Goal: Task Accomplishment & Management: Use online tool/utility

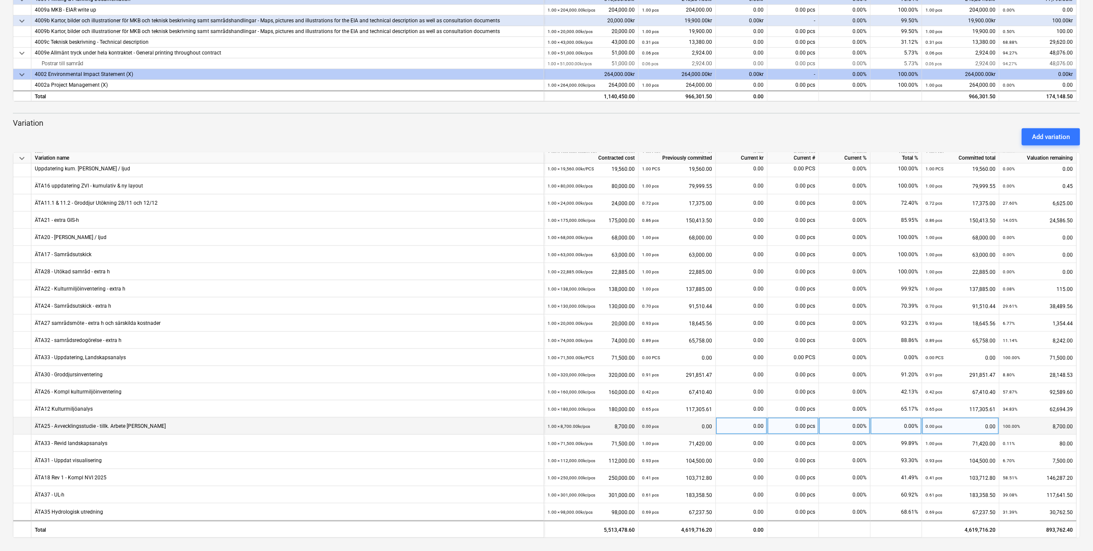
scroll to position [404, 0]
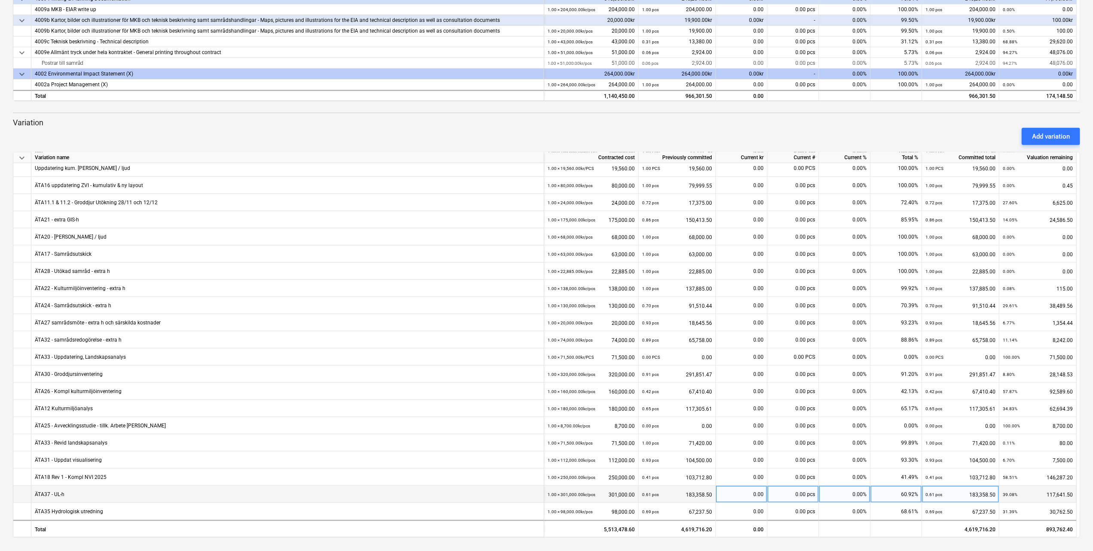
click at [751, 454] on div "0.00" at bounding box center [741, 494] width 44 height 17
type input "4800"
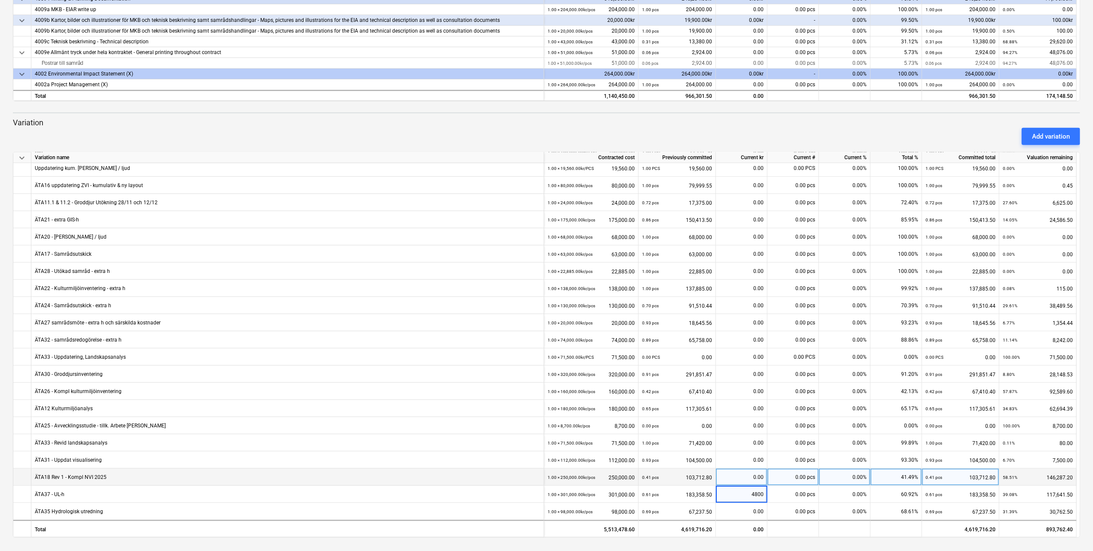
click at [750, 454] on div "0.00" at bounding box center [741, 477] width 44 height 17
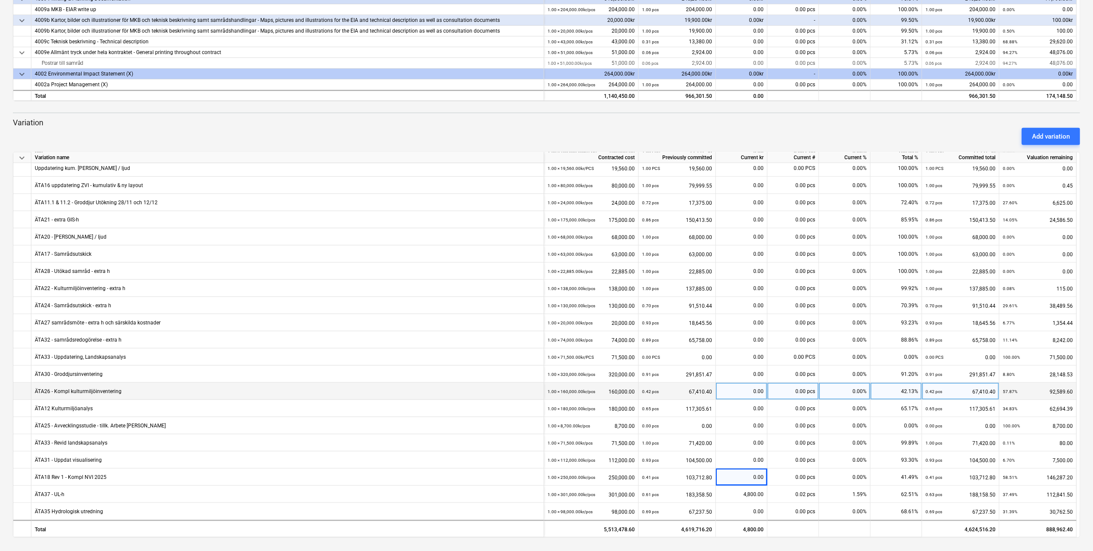
click at [748, 390] on div "0.00" at bounding box center [741, 391] width 44 height 17
type input "2034"
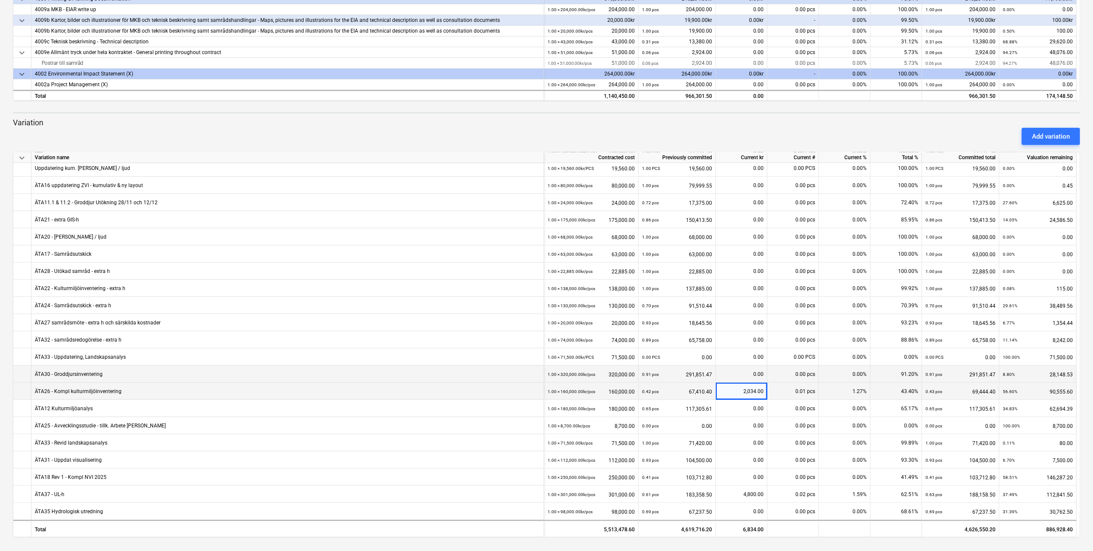
click at [741, 377] on div "0.00" at bounding box center [741, 374] width 44 height 17
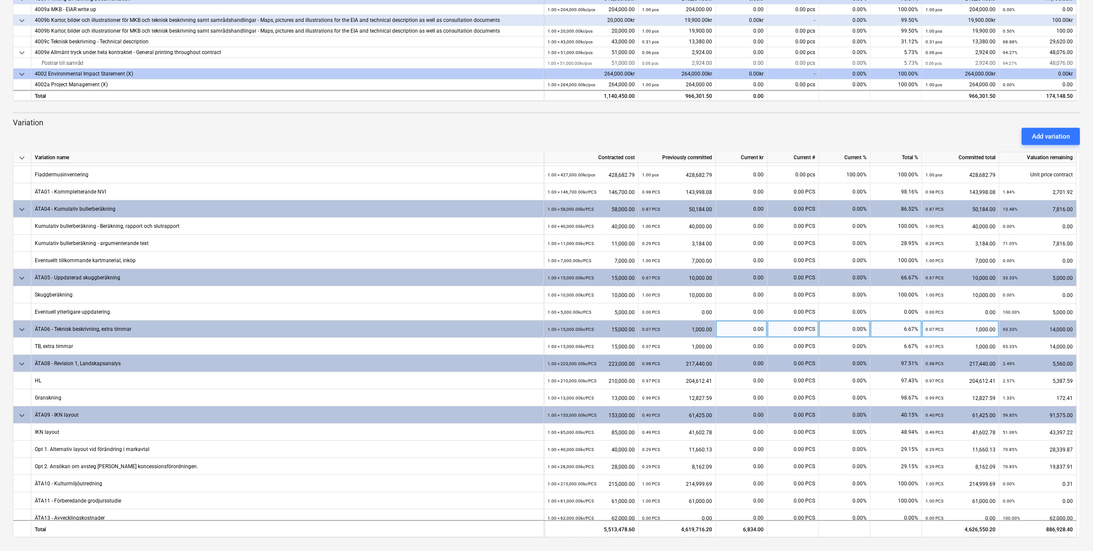
scroll to position [258, 0]
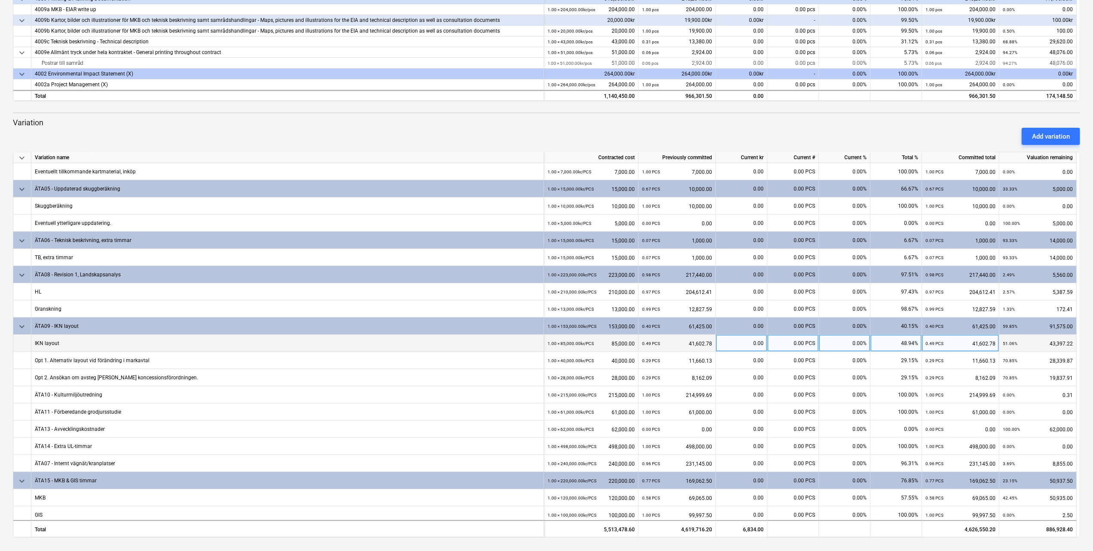
click at [744, 344] on div "0.00" at bounding box center [741, 343] width 44 height 17
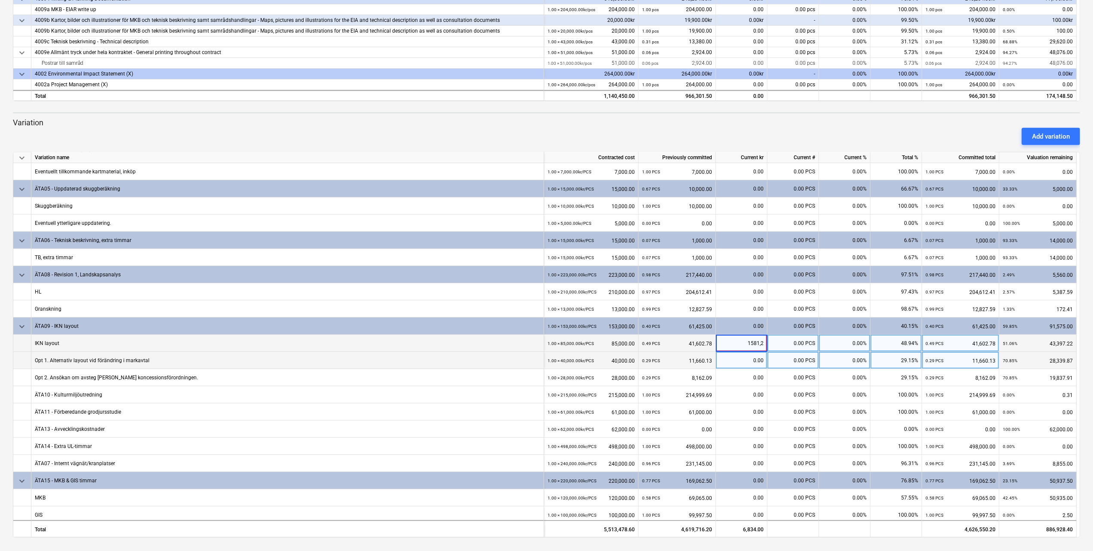
type input "1581,25"
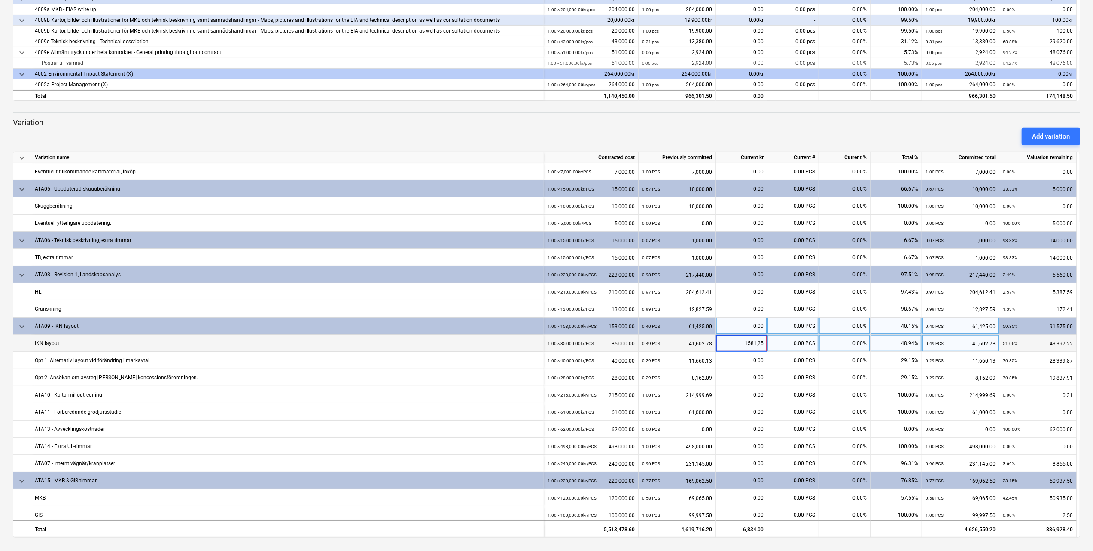
click at [745, 325] on div "0.00" at bounding box center [741, 326] width 44 height 17
click at [744, 340] on div "0.00" at bounding box center [741, 343] width 44 height 17
type input "1581,25"
click at [748, 325] on div "0.00" at bounding box center [741, 326] width 44 height 17
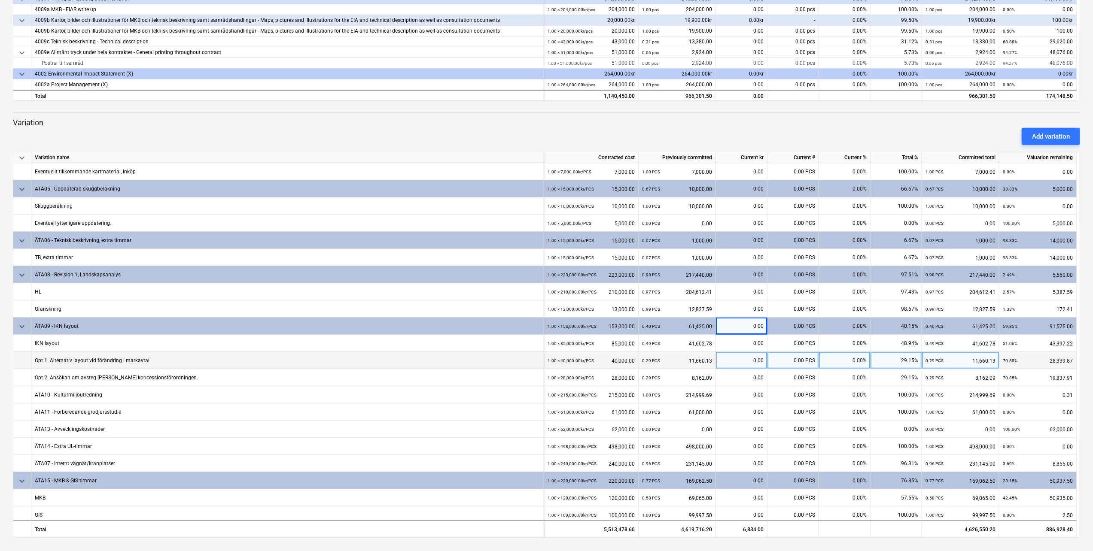
click at [747, 360] on div "0.00" at bounding box center [741, 360] width 44 height 17
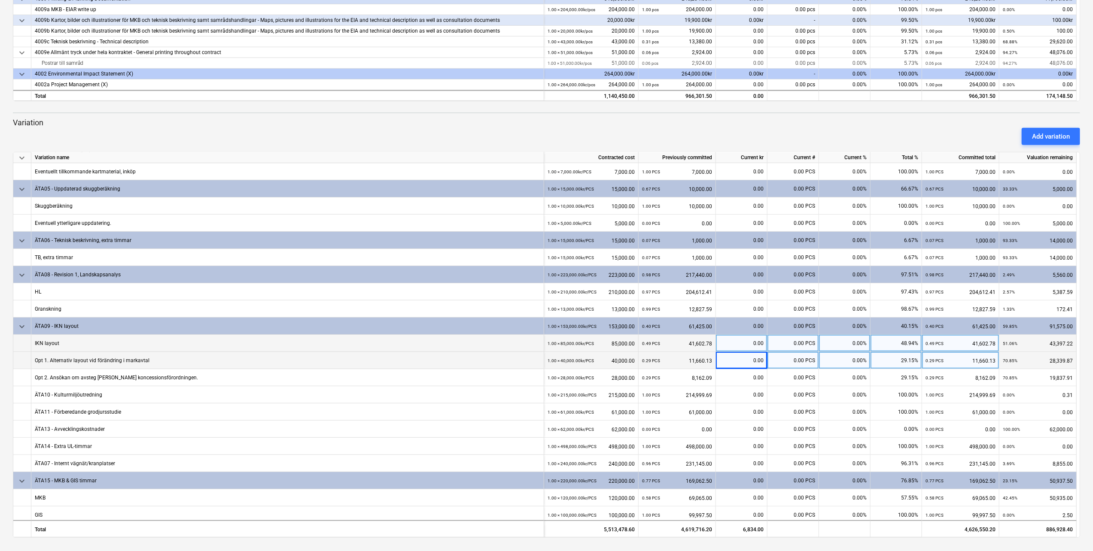
click at [748, 346] on div "0.00" at bounding box center [741, 343] width 44 height 17
type input "1581.25"
click at [748, 364] on div "0.00" at bounding box center [741, 360] width 44 height 17
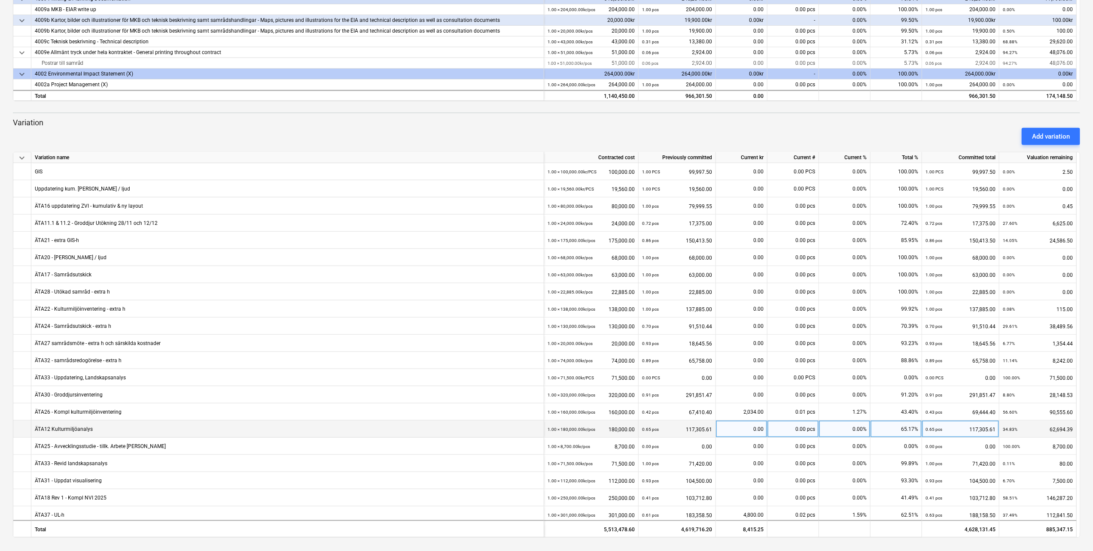
scroll to position [622, 0]
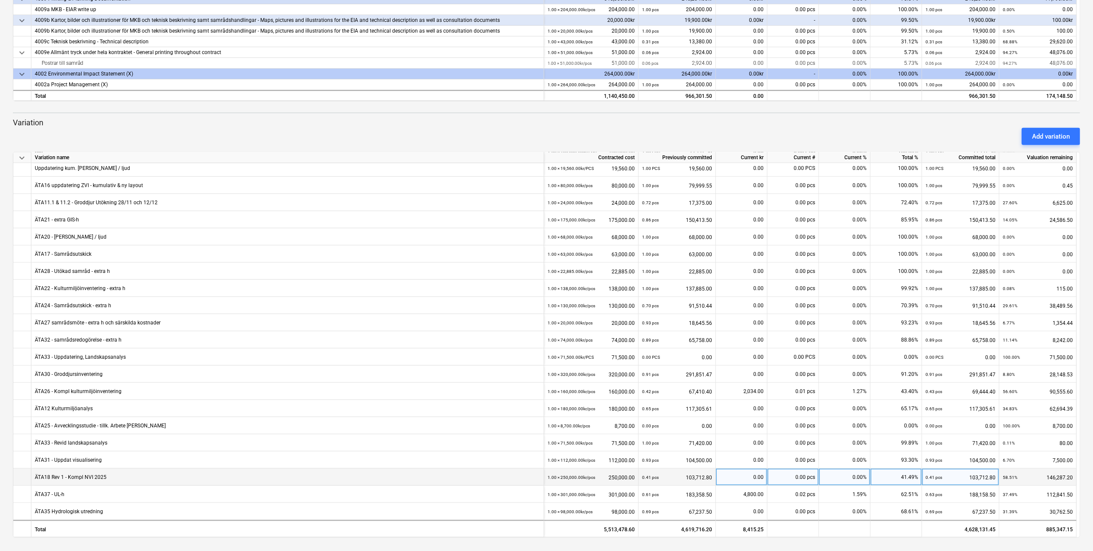
click at [744, 454] on div "0.00" at bounding box center [741, 477] width 44 height 17
type input "1017"
click at [746, 454] on div "0.00" at bounding box center [741, 460] width 44 height 17
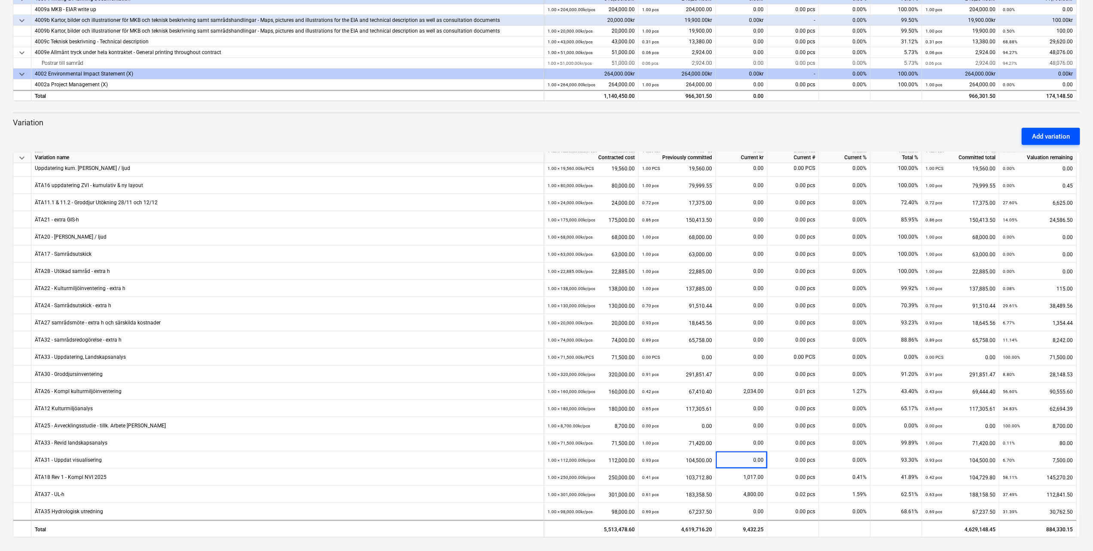
click at [942, 137] on div "Add variation" at bounding box center [1051, 136] width 38 height 11
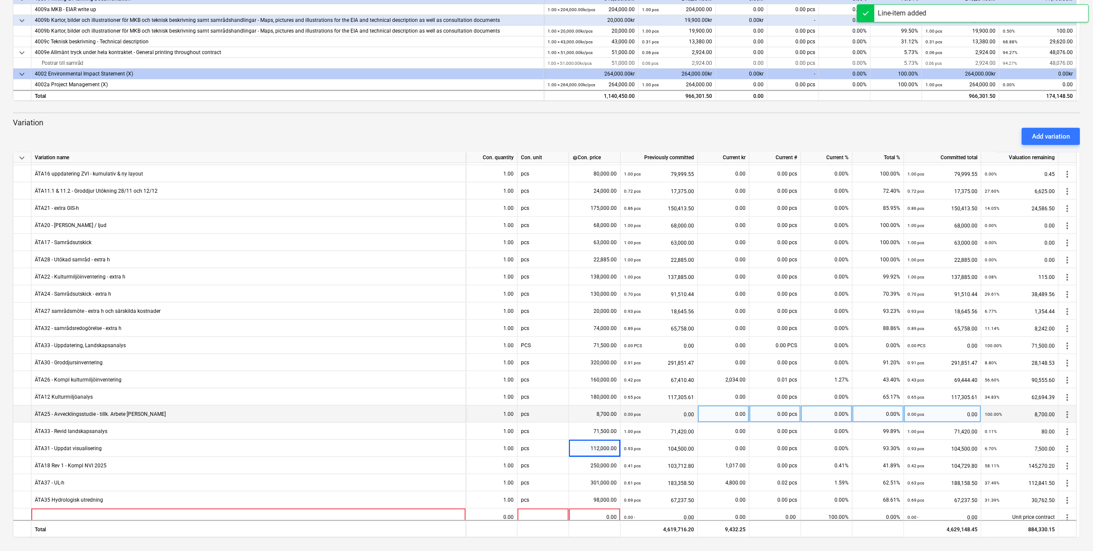
scroll to position [639, 0]
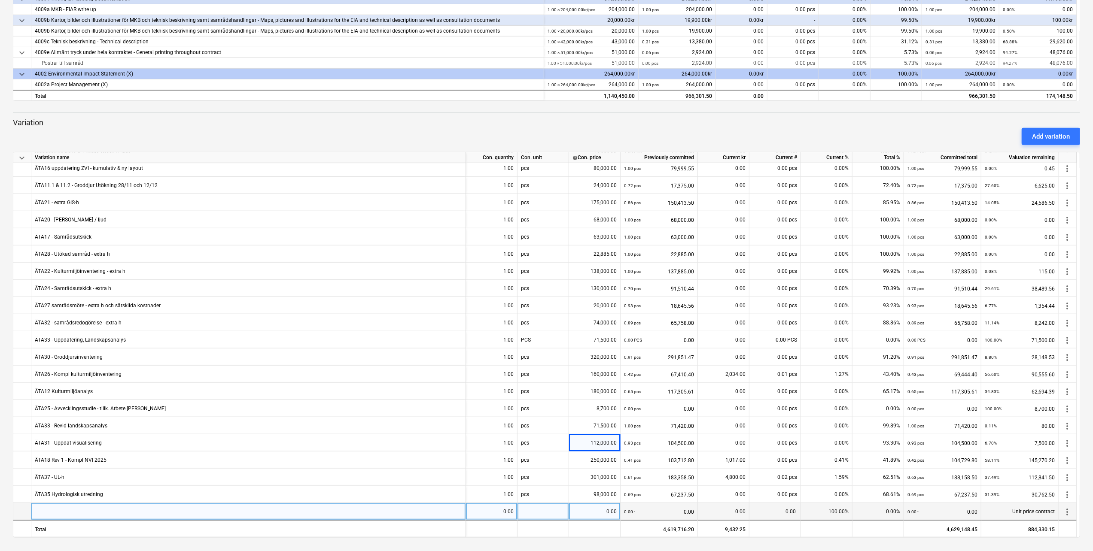
click at [300, 454] on div at bounding box center [248, 511] width 434 height 17
click at [106, 454] on div at bounding box center [248, 511] width 434 height 17
type input "ÄTA36 Kompletterande fotografering"
click at [507, 454] on div "0.00" at bounding box center [491, 511] width 44 height 17
click at [506, 454] on div "0.00" at bounding box center [491, 511] width 44 height 17
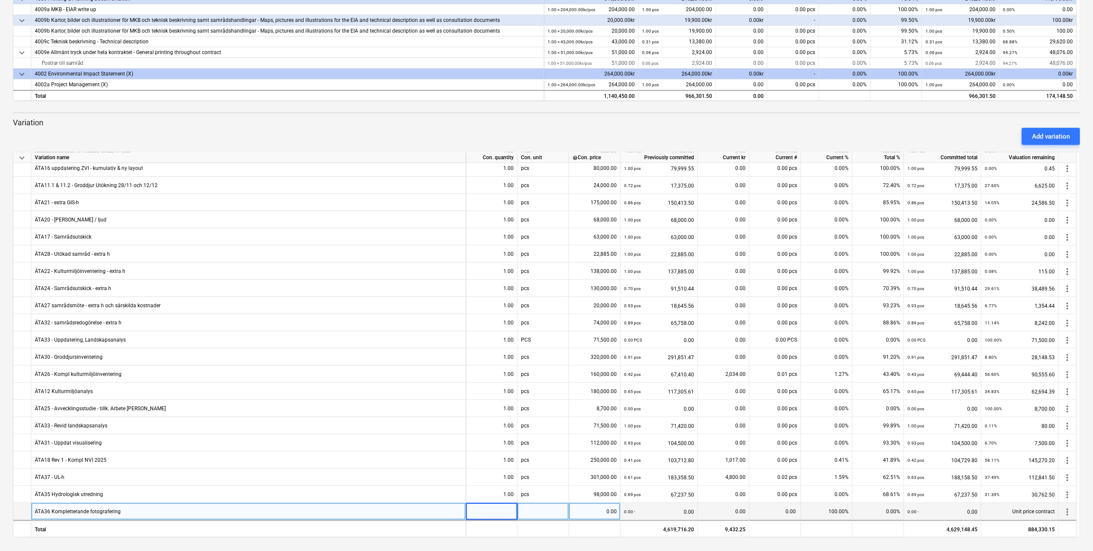
click at [503, 454] on input at bounding box center [491, 511] width 51 height 17
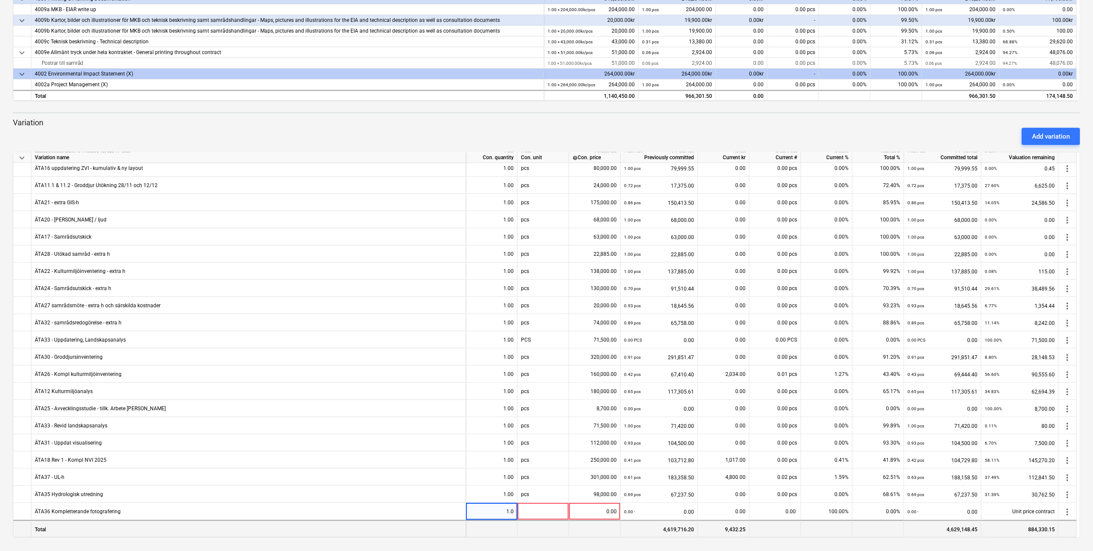
type input "1.00"
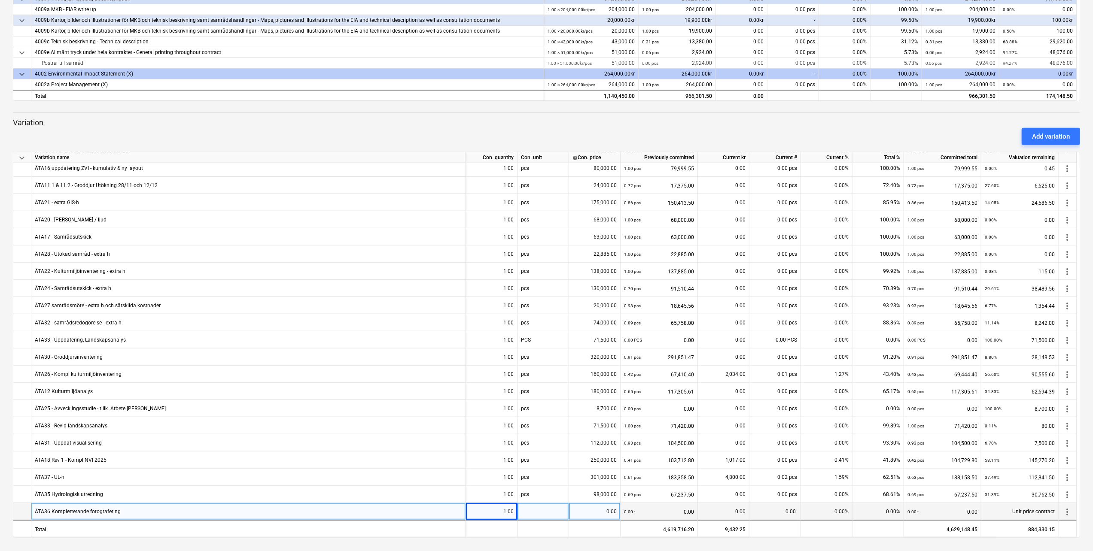
click at [560, 454] on div at bounding box center [543, 511] width 52 height 17
type input "pcs"
click at [601, 454] on div "0.00" at bounding box center [594, 511] width 44 height 17
type input "109,000.00"
click at [729, 454] on div "0.00" at bounding box center [723, 511] width 44 height 17
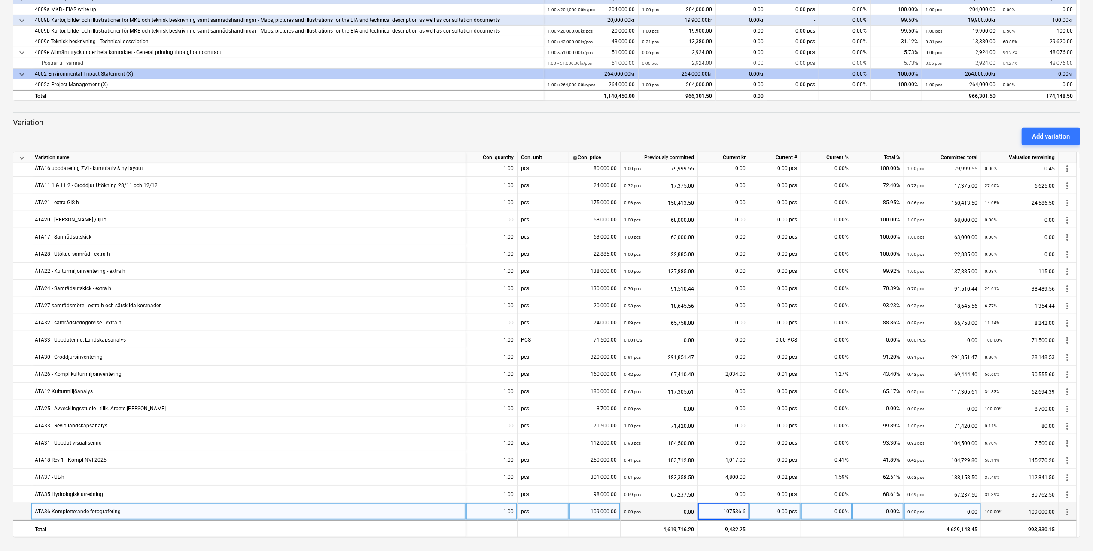
type input "107536.61"
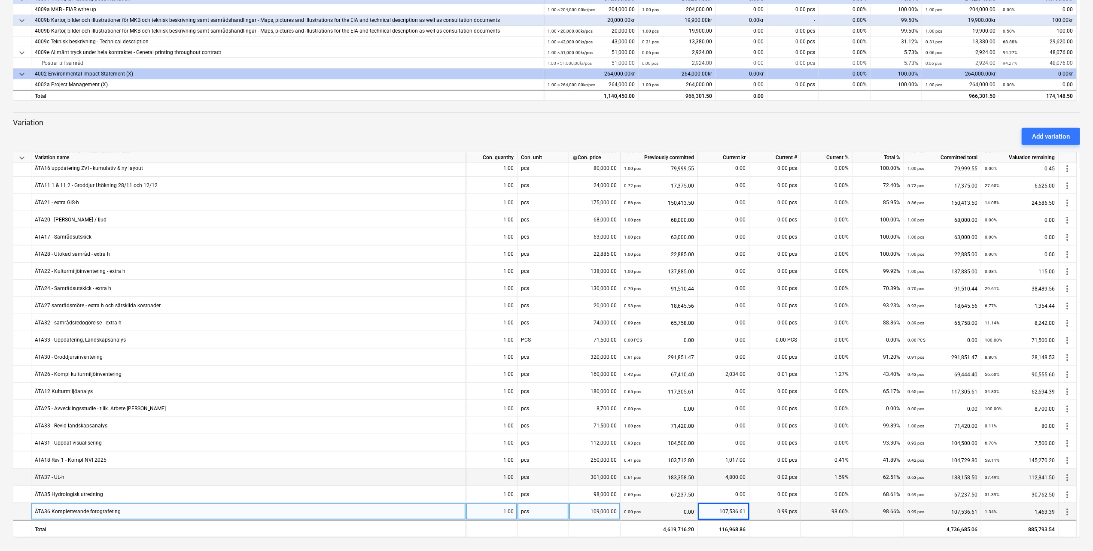
click at [723, 454] on div "4,800.00" at bounding box center [723, 477] width 44 height 17
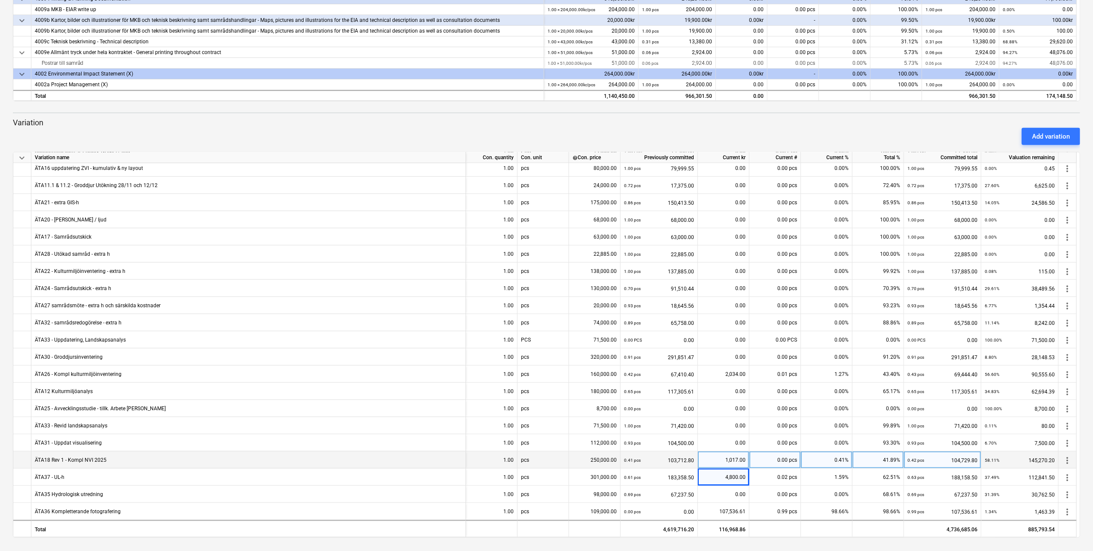
click at [721, 454] on div "1,017.00" at bounding box center [723, 460] width 44 height 17
click at [734, 454] on div "1,017.00" at bounding box center [723, 460] width 44 height 17
type input "17314.61"
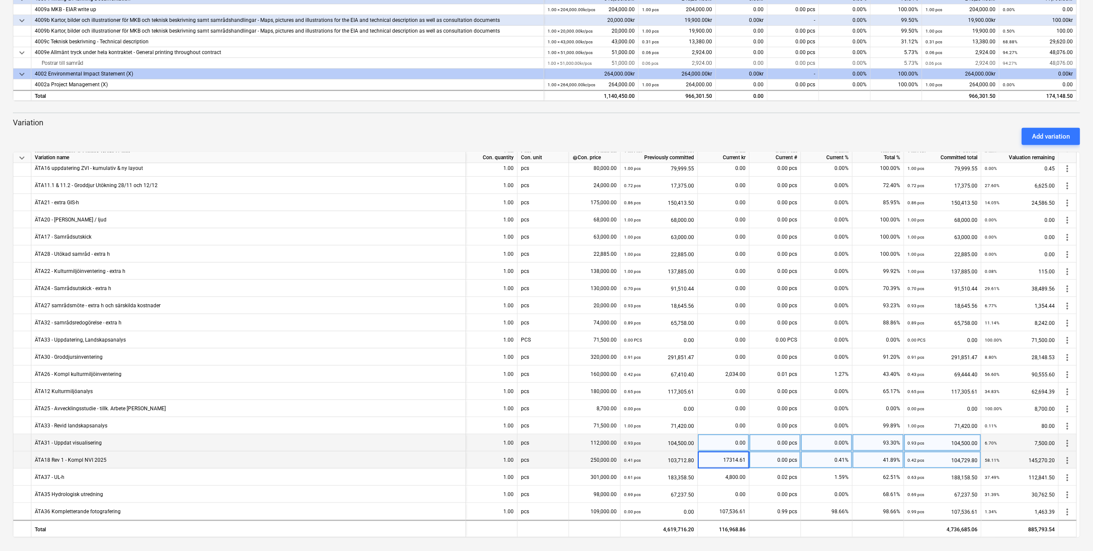
click at [733, 441] on div "0.00" at bounding box center [723, 442] width 44 height 17
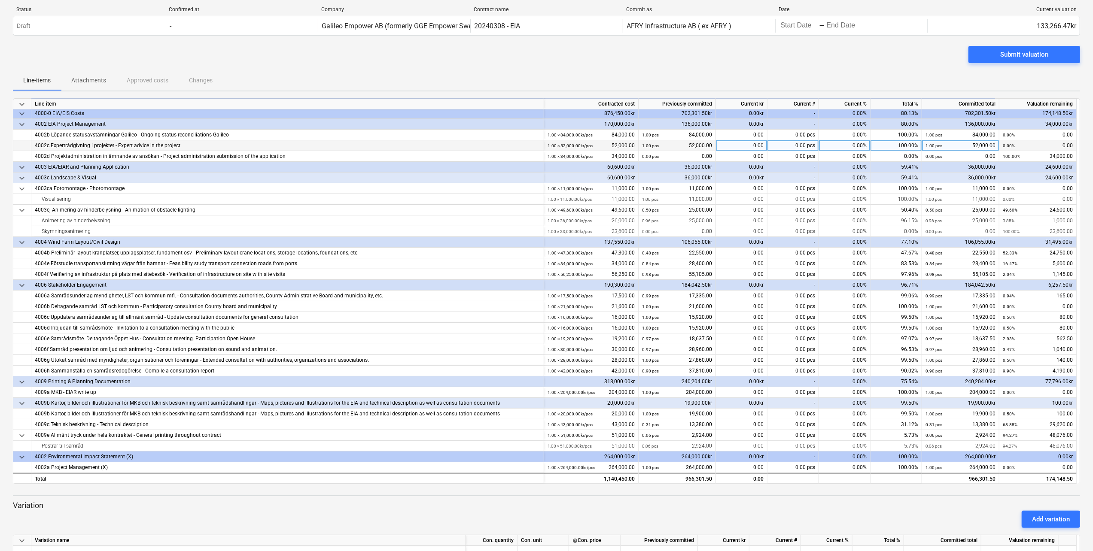
scroll to position [0, 0]
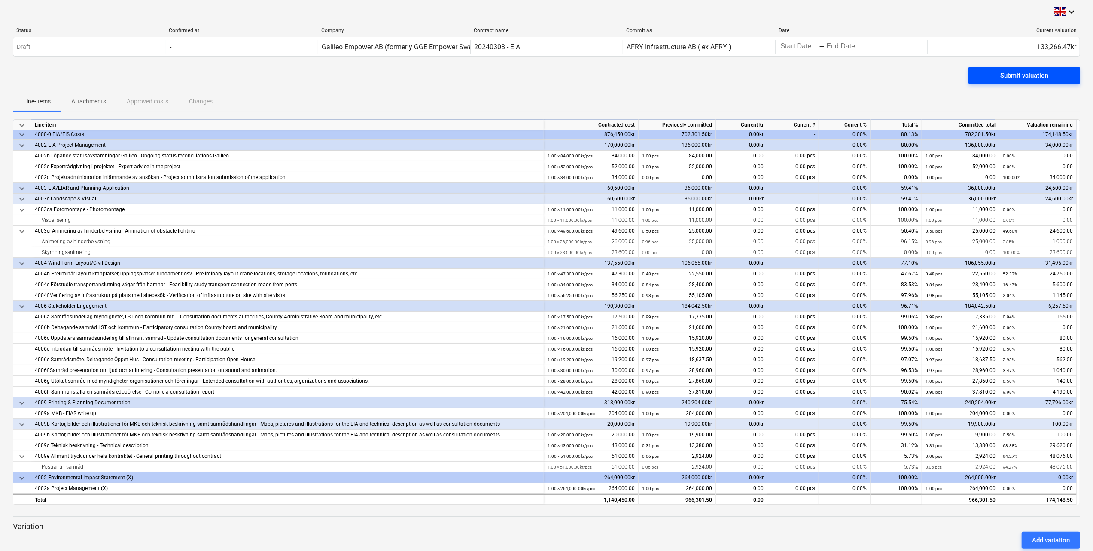
click at [942, 76] on span "Submit valuation" at bounding box center [1023, 75] width 91 height 11
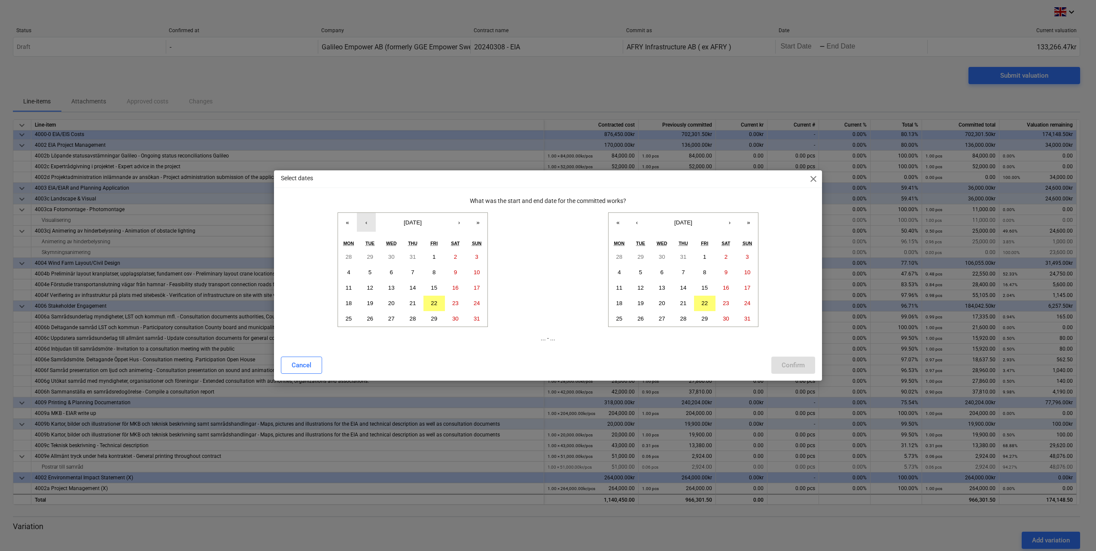
click at [366, 222] on button "‹" at bounding box center [366, 222] width 19 height 19
click at [376, 258] on button "1" at bounding box center [369, 256] width 21 height 15
click at [637, 226] on button "‹" at bounding box center [636, 222] width 19 height 19
click at [683, 316] on abbr "31" at bounding box center [683, 319] width 6 height 6
click at [793, 367] on div "Confirm" at bounding box center [792, 365] width 23 height 11
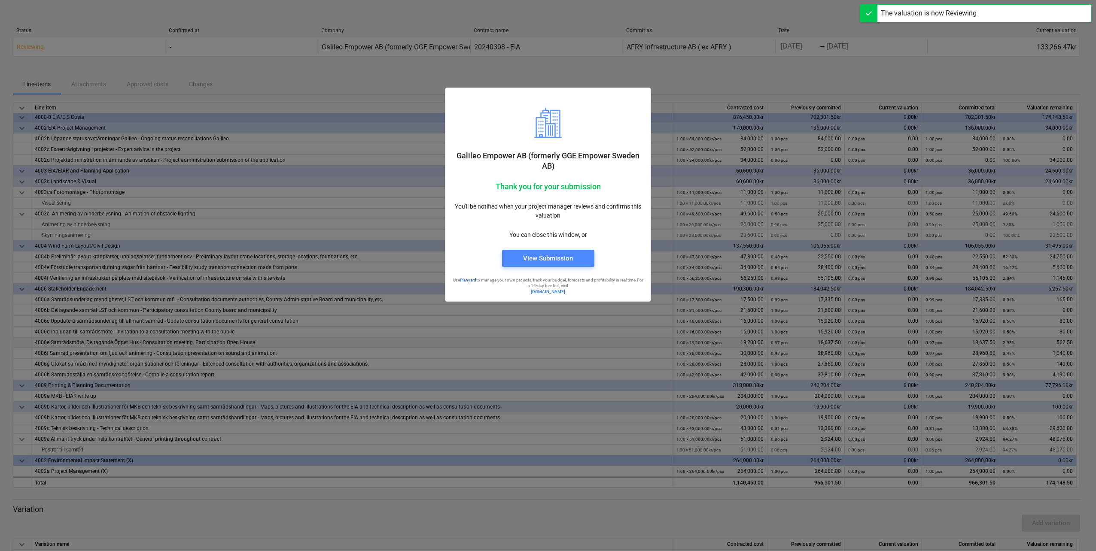
click at [544, 260] on div "View Submission" at bounding box center [548, 258] width 50 height 11
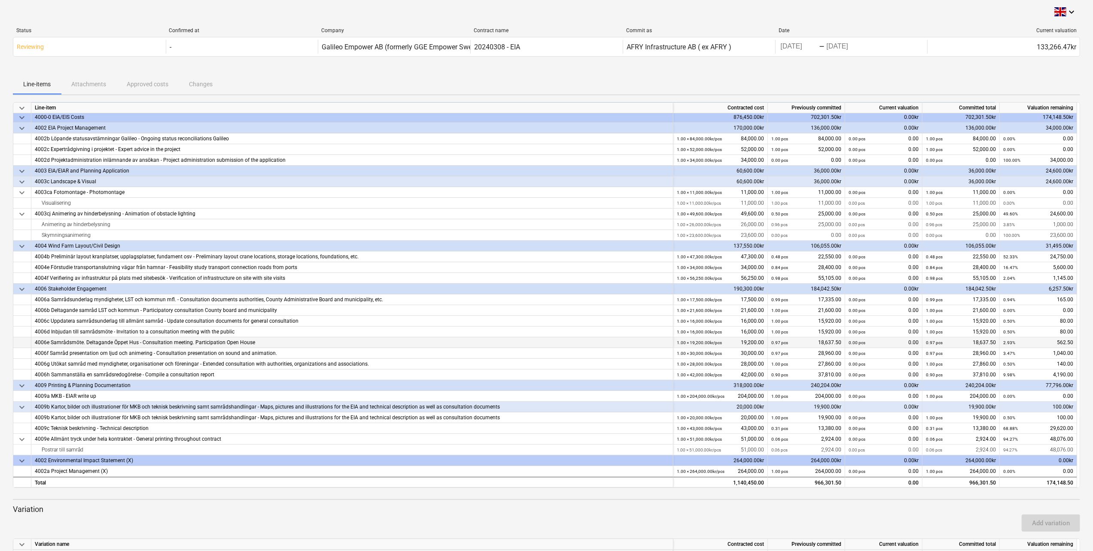
scroll to position [12, 0]
